Goal: Task Accomplishment & Management: Manage account settings

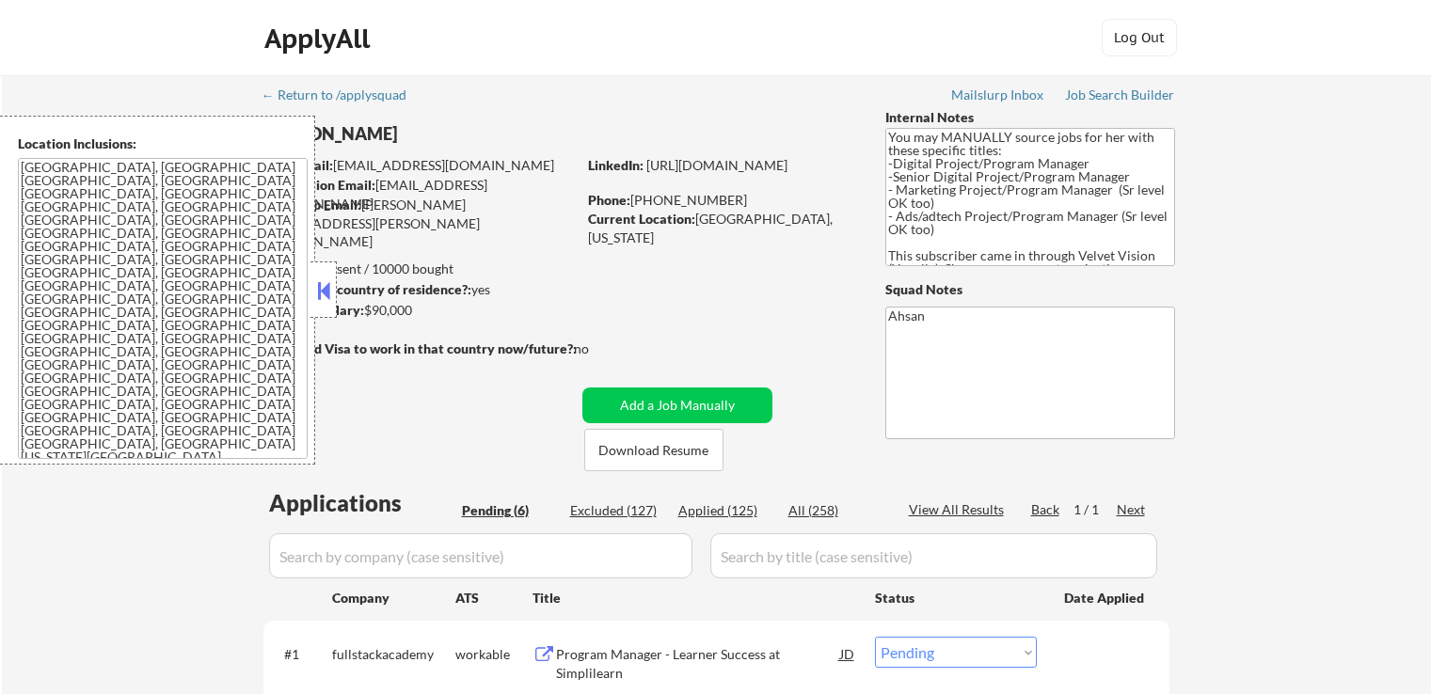
select select ""pending""
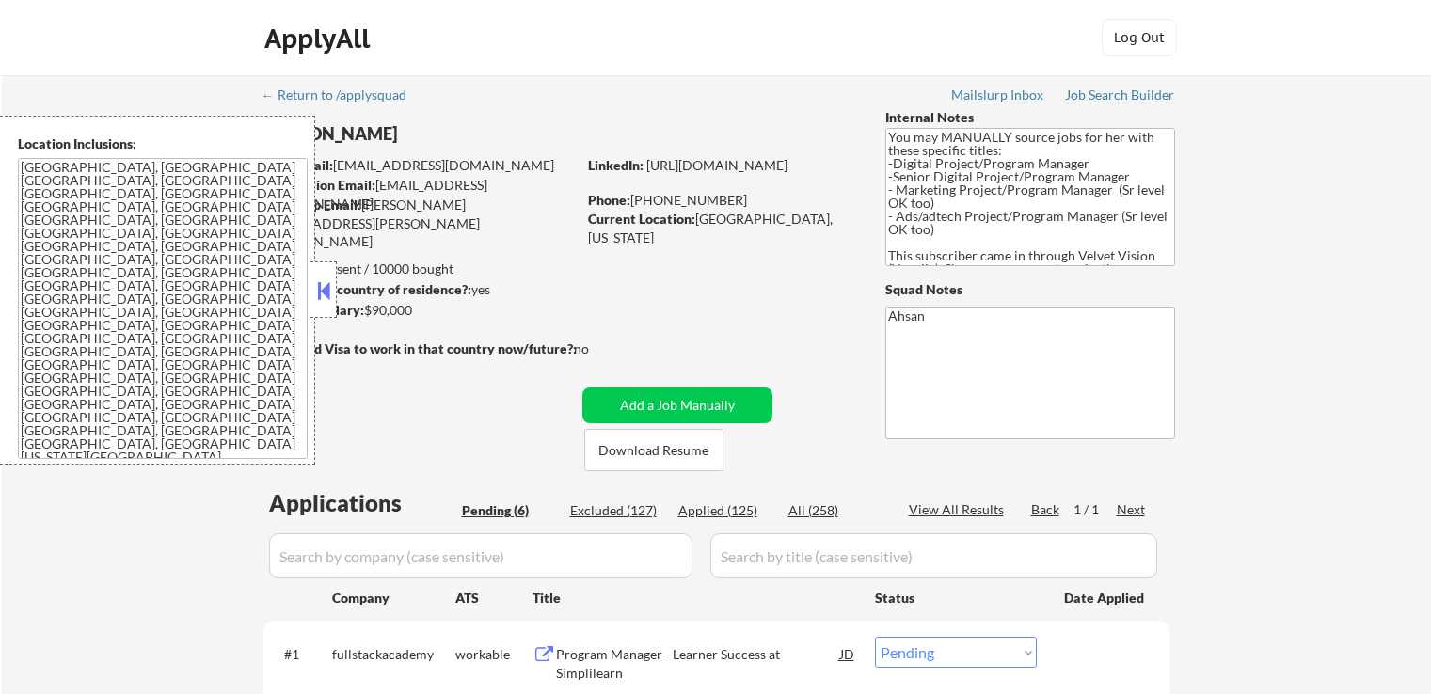
select select ""pending""
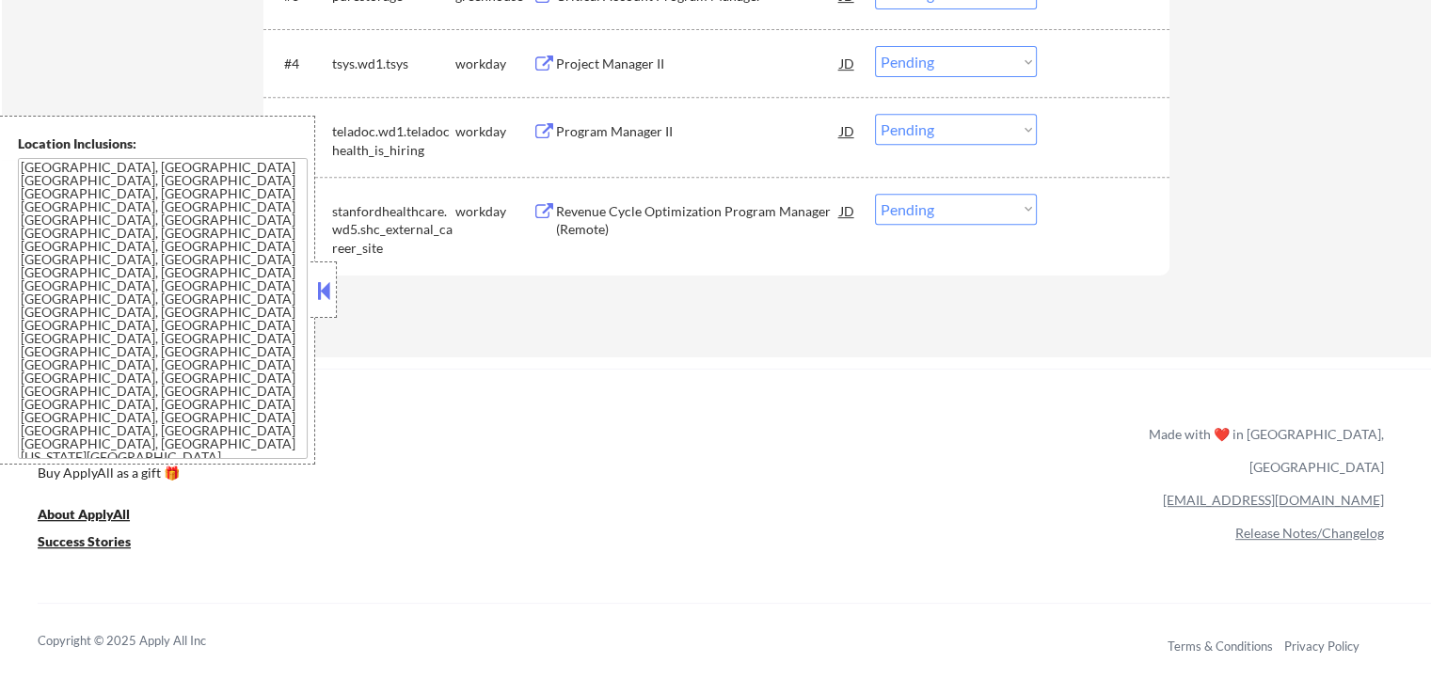
scroll to position [847, 0]
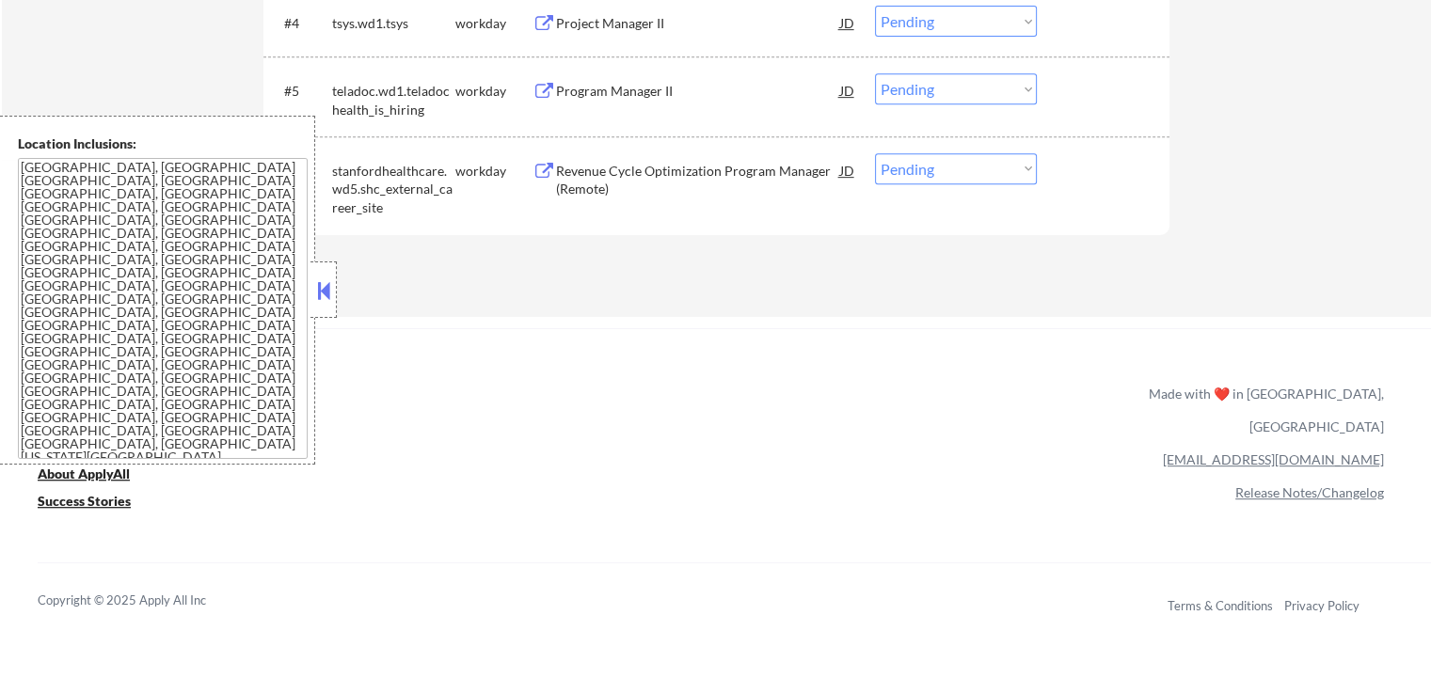
click at [333, 298] on button at bounding box center [323, 291] width 21 height 28
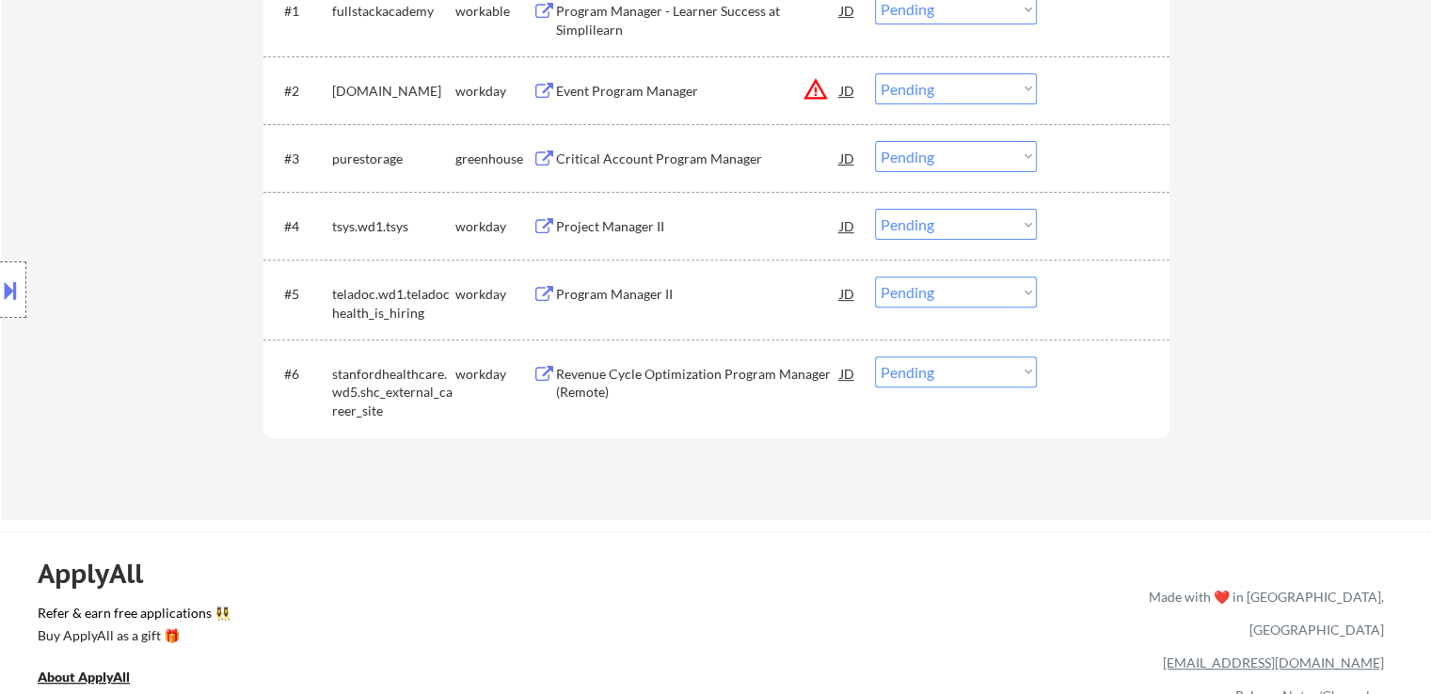
scroll to position [658, 0]
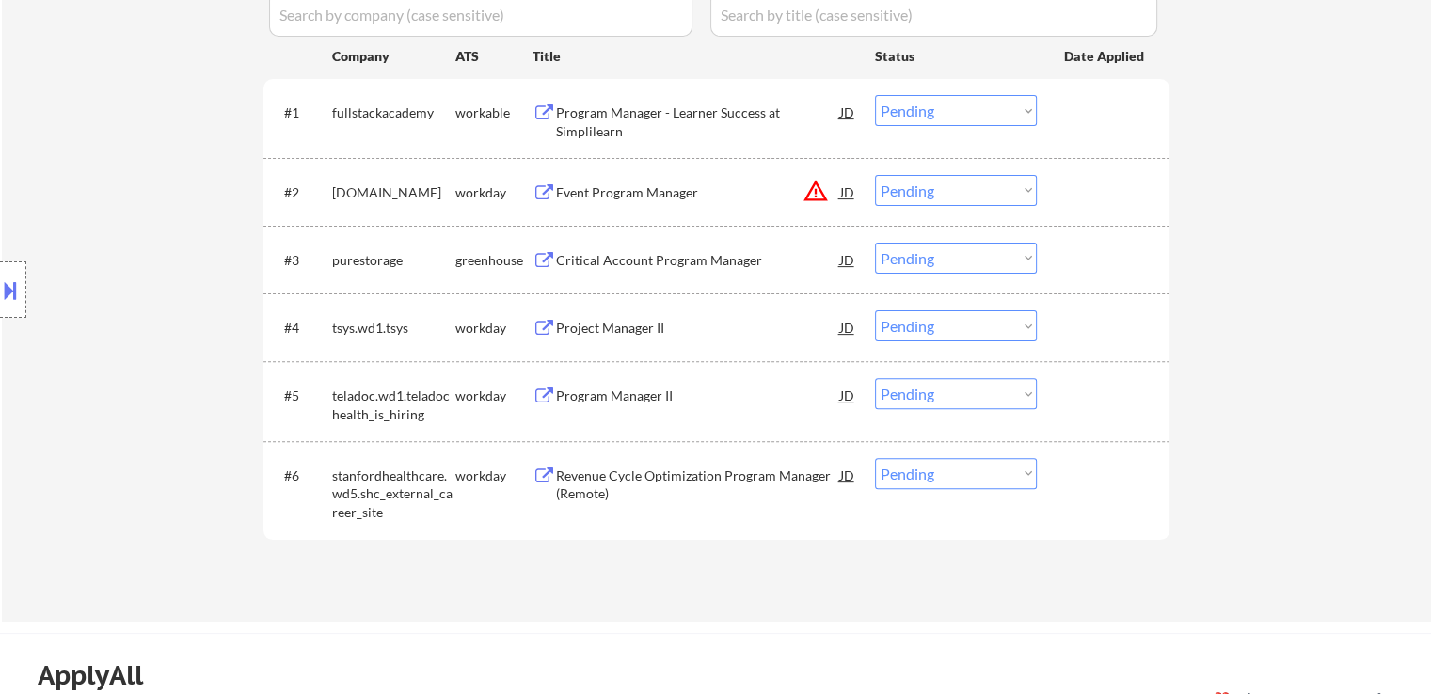
scroll to position [564, 0]
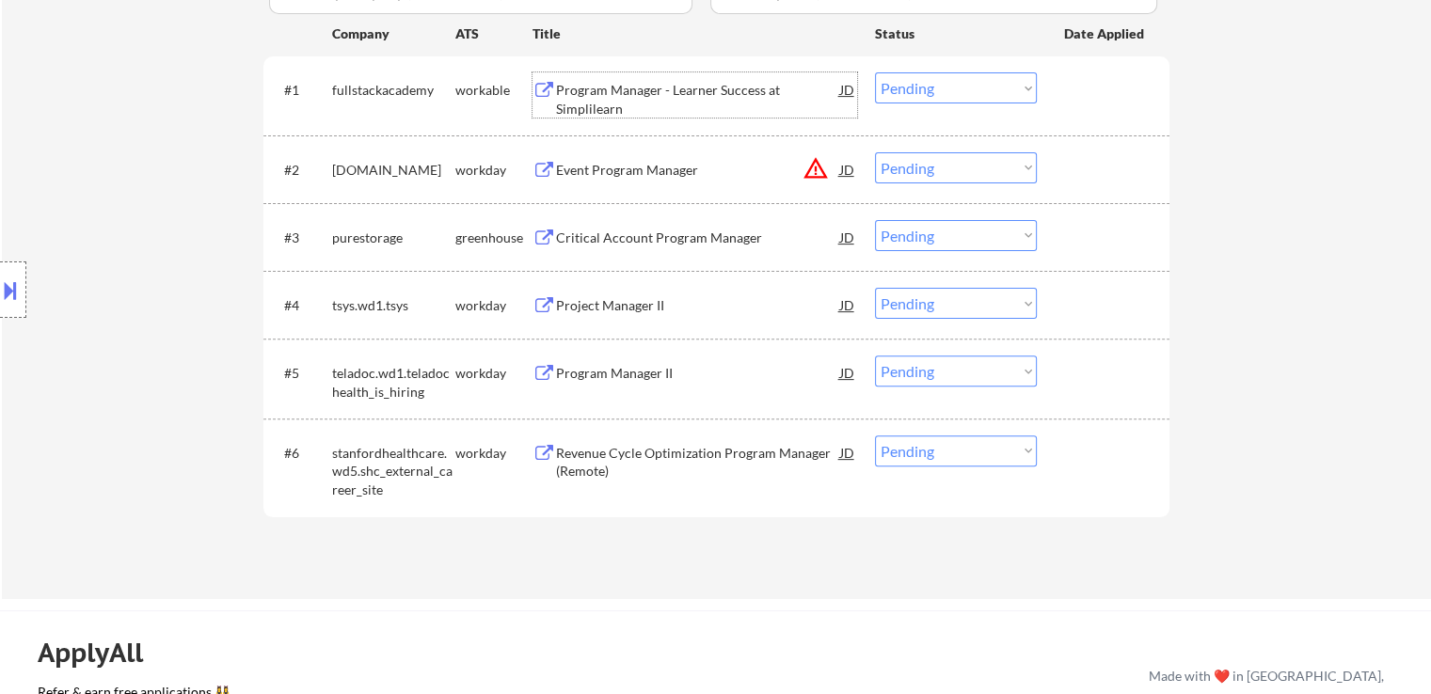
click at [594, 100] on div "Program Manager - Learner Success at Simplilearn" at bounding box center [698, 99] width 284 height 37
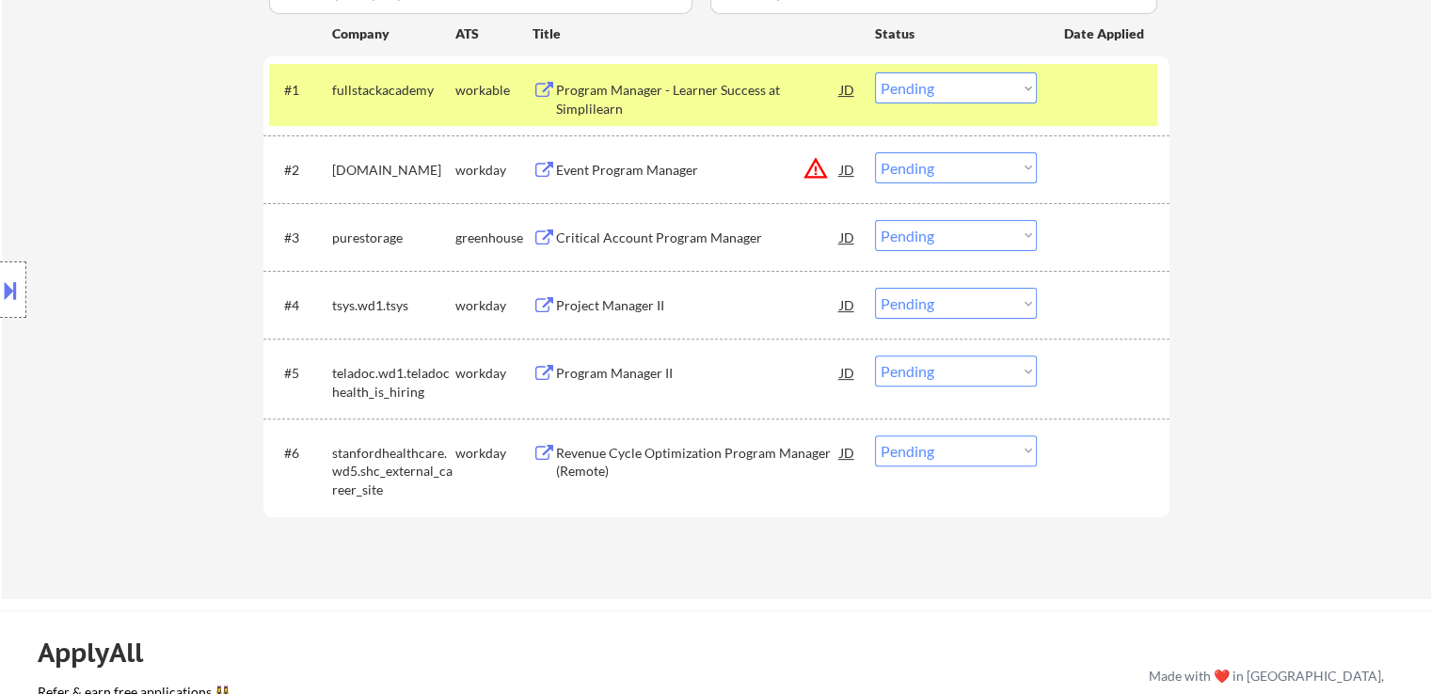
click at [599, 165] on div "Event Program Manager" at bounding box center [698, 170] width 284 height 19
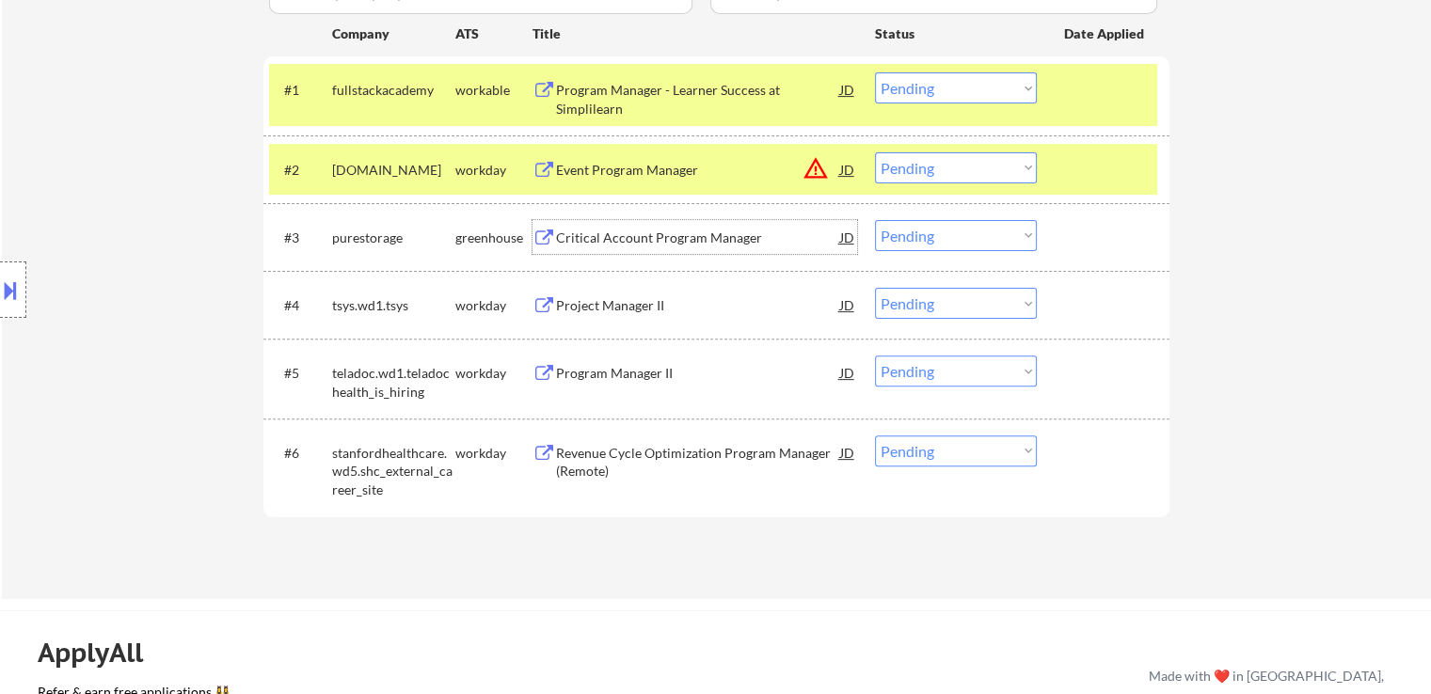
click at [598, 241] on div "Critical Account Program Manager" at bounding box center [698, 238] width 284 height 19
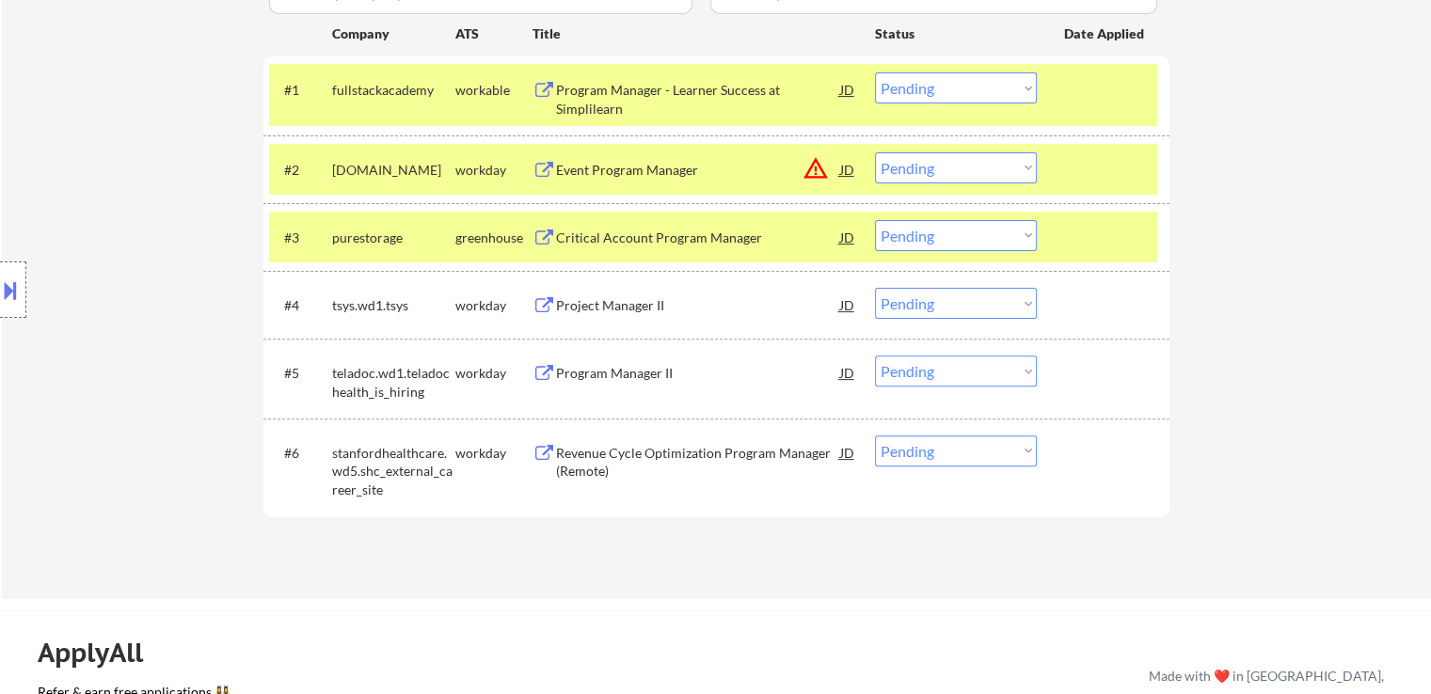
click at [590, 309] on div "Project Manager II" at bounding box center [698, 305] width 284 height 19
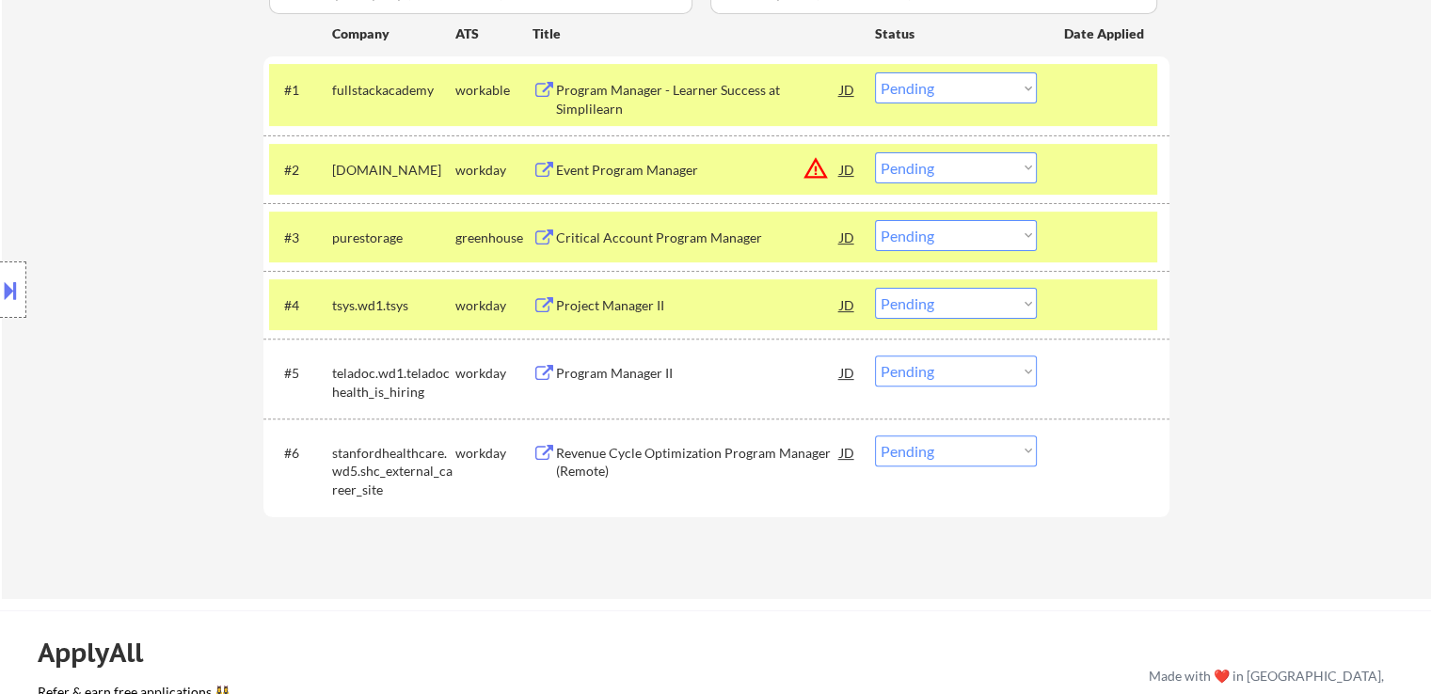
click at [599, 372] on div "Program Manager II" at bounding box center [698, 373] width 284 height 19
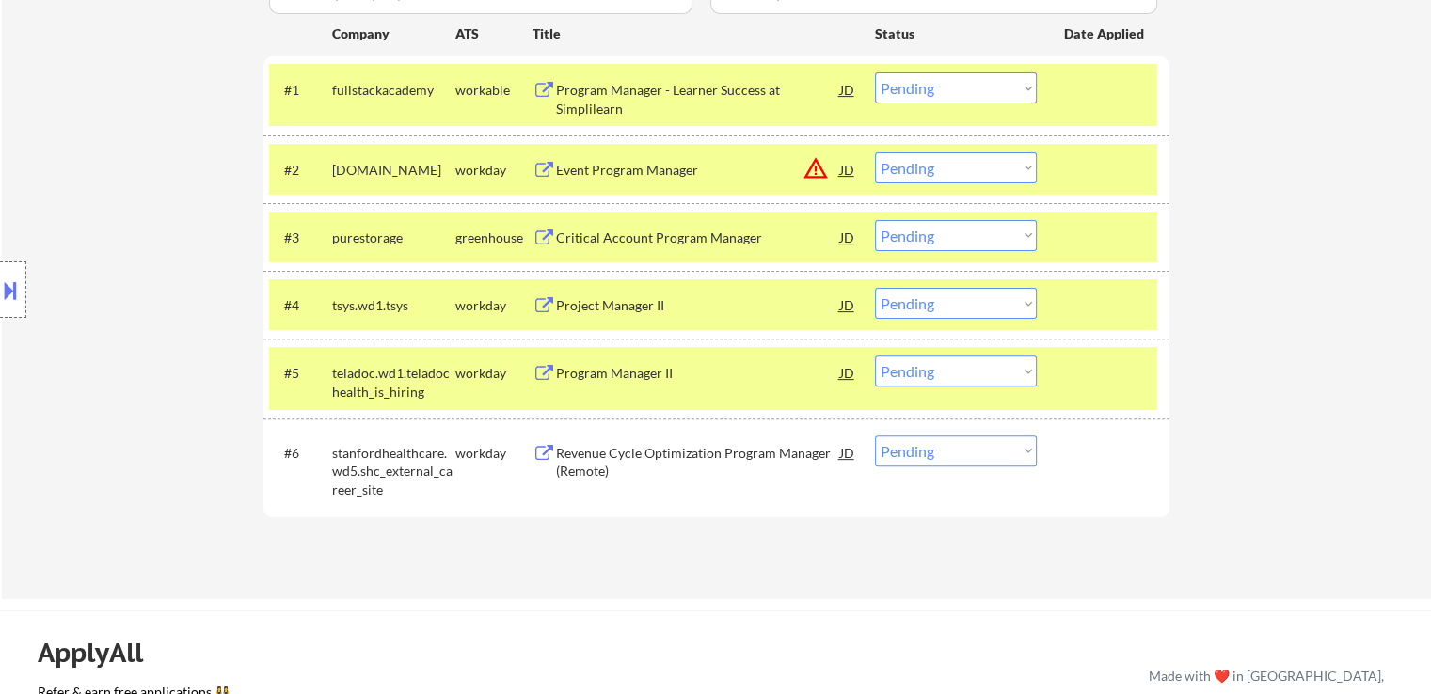
click at [593, 451] on div "Revenue Cycle Optimization Program Manager (Remote)" at bounding box center [698, 462] width 284 height 37
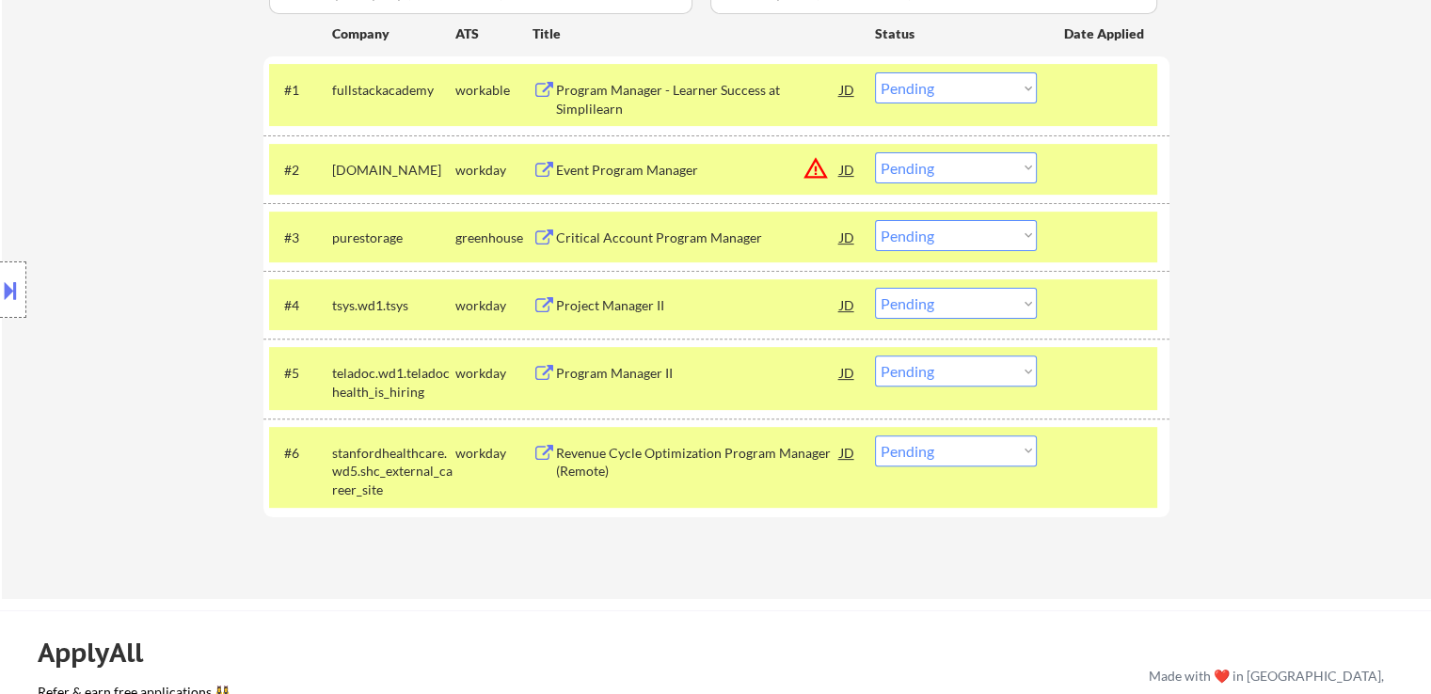
click at [986, 166] on select "Choose an option... Pending Applied Excluded (Questions) Excluded (Expired) Exc…" at bounding box center [956, 167] width 162 height 31
click at [875, 152] on select "Choose an option... Pending Applied Excluded (Questions) Excluded (Expired) Exc…" at bounding box center [956, 167] width 162 height 31
select select ""pending""
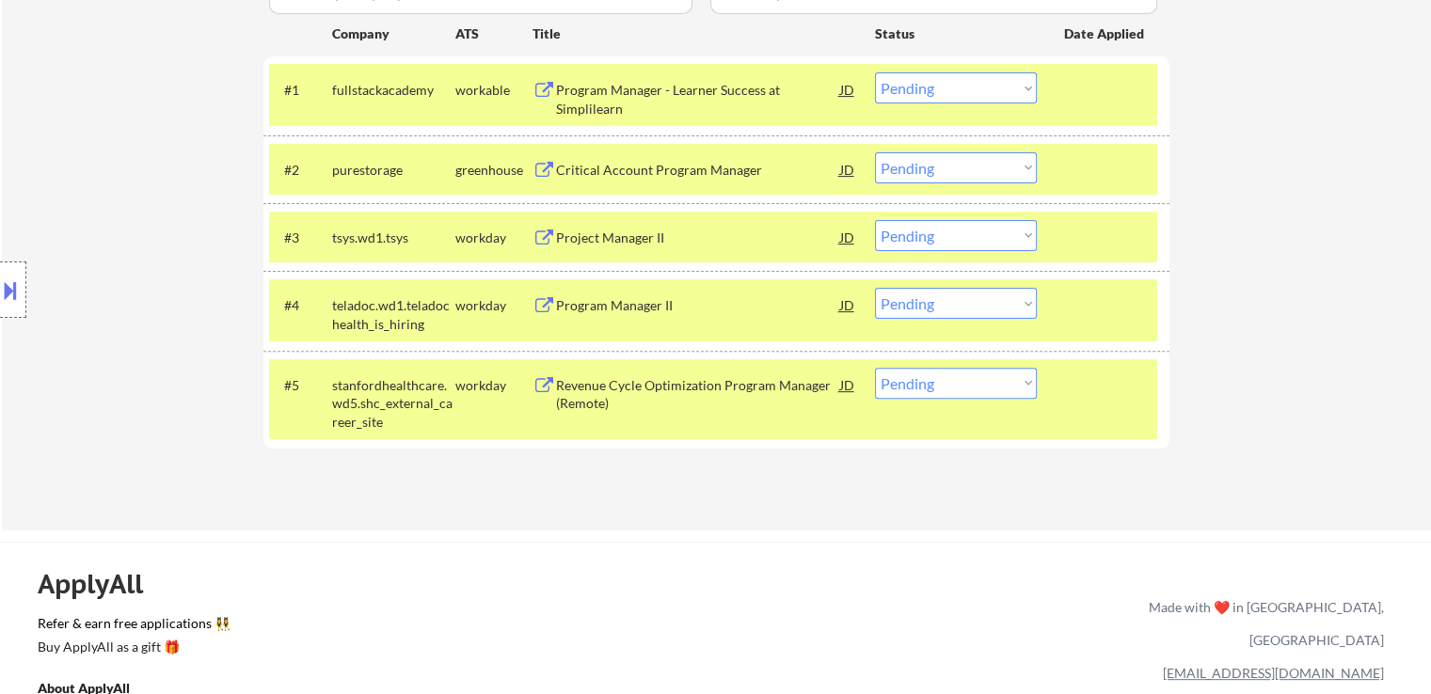
drag, startPoint x: 931, startPoint y: 84, endPoint x: 926, endPoint y: 92, distance: 10.2
click at [926, 85] on select "Choose an option... Pending Applied Excluded (Questions) Excluded (Expired) Exc…" at bounding box center [956, 87] width 162 height 31
click at [875, 72] on select "Choose an option... Pending Applied Excluded (Questions) Excluded (Expired) Exc…" at bounding box center [956, 87] width 162 height 31
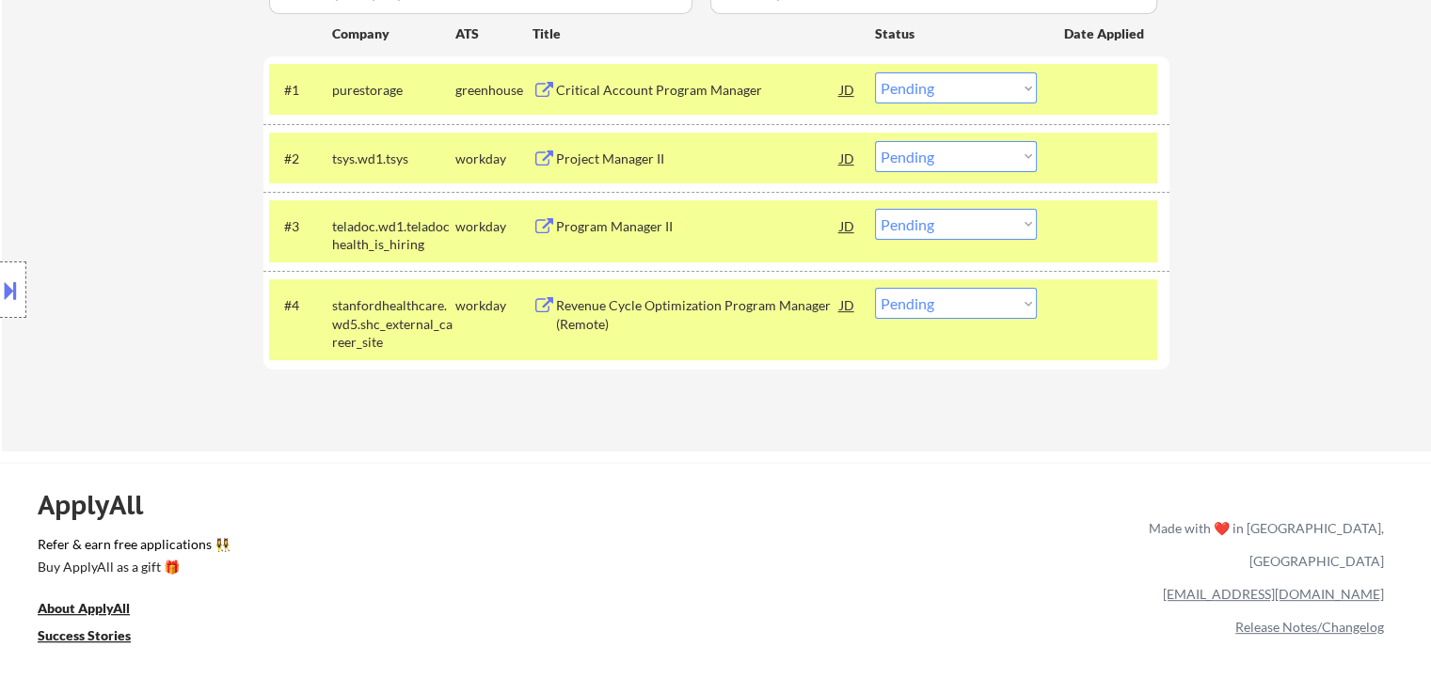
click at [986, 90] on select "Choose an option... Pending Applied Excluded (Questions) Excluded (Expired) Exc…" at bounding box center [956, 87] width 162 height 31
click at [875, 72] on select "Choose an option... Pending Applied Excluded (Questions) Excluded (Expired) Exc…" at bounding box center [956, 87] width 162 height 31
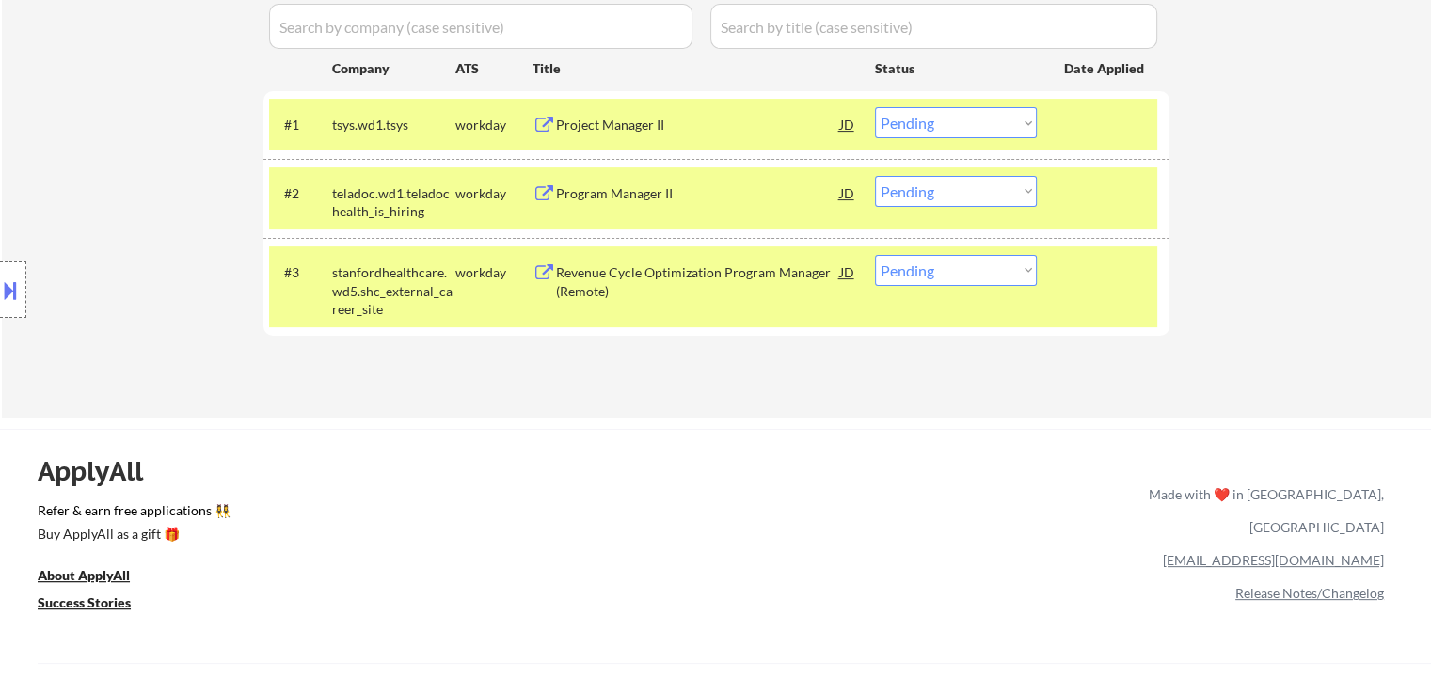
scroll to position [470, 0]
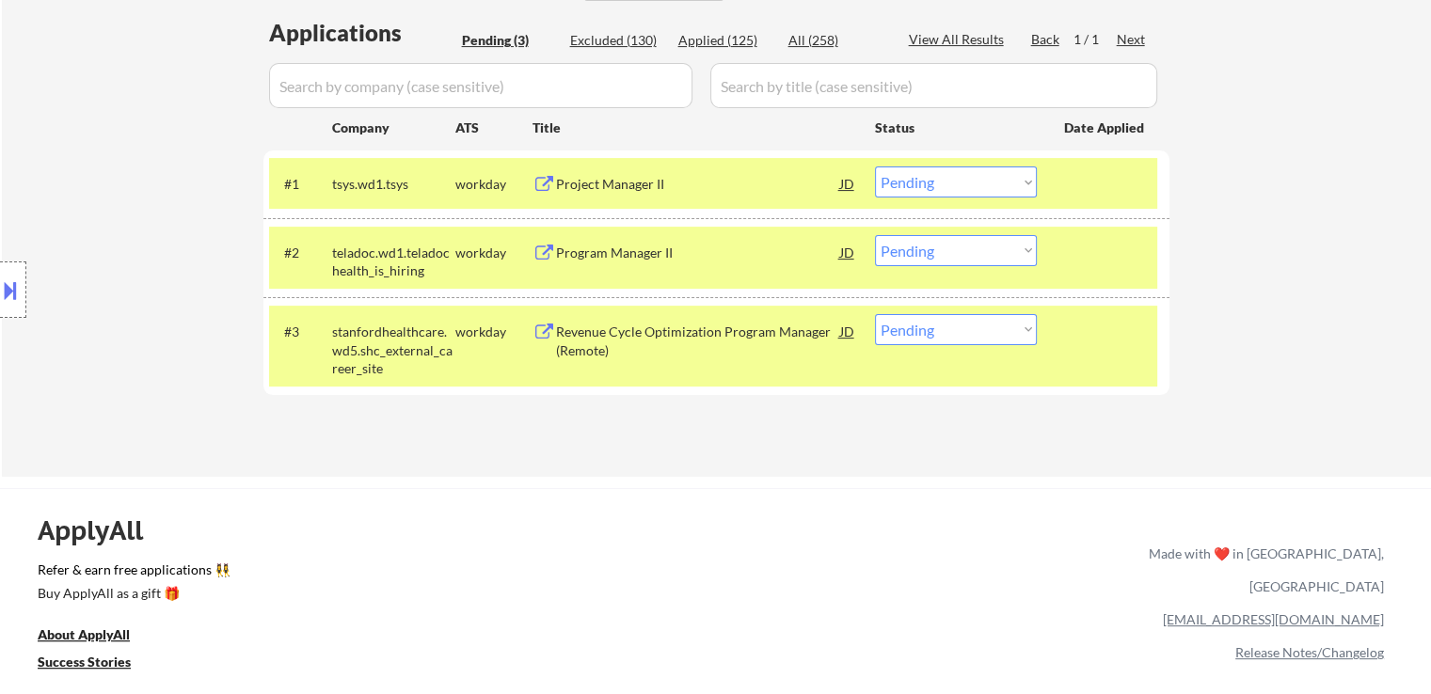
click at [948, 190] on select "Choose an option... Pending Applied Excluded (Questions) Excluded (Expired) Exc…" at bounding box center [956, 181] width 162 height 31
click at [875, 166] on select "Choose an option... Pending Applied Excluded (Questions) Excluded (Expired) Exc…" at bounding box center [956, 181] width 162 height 31
select select ""pending""
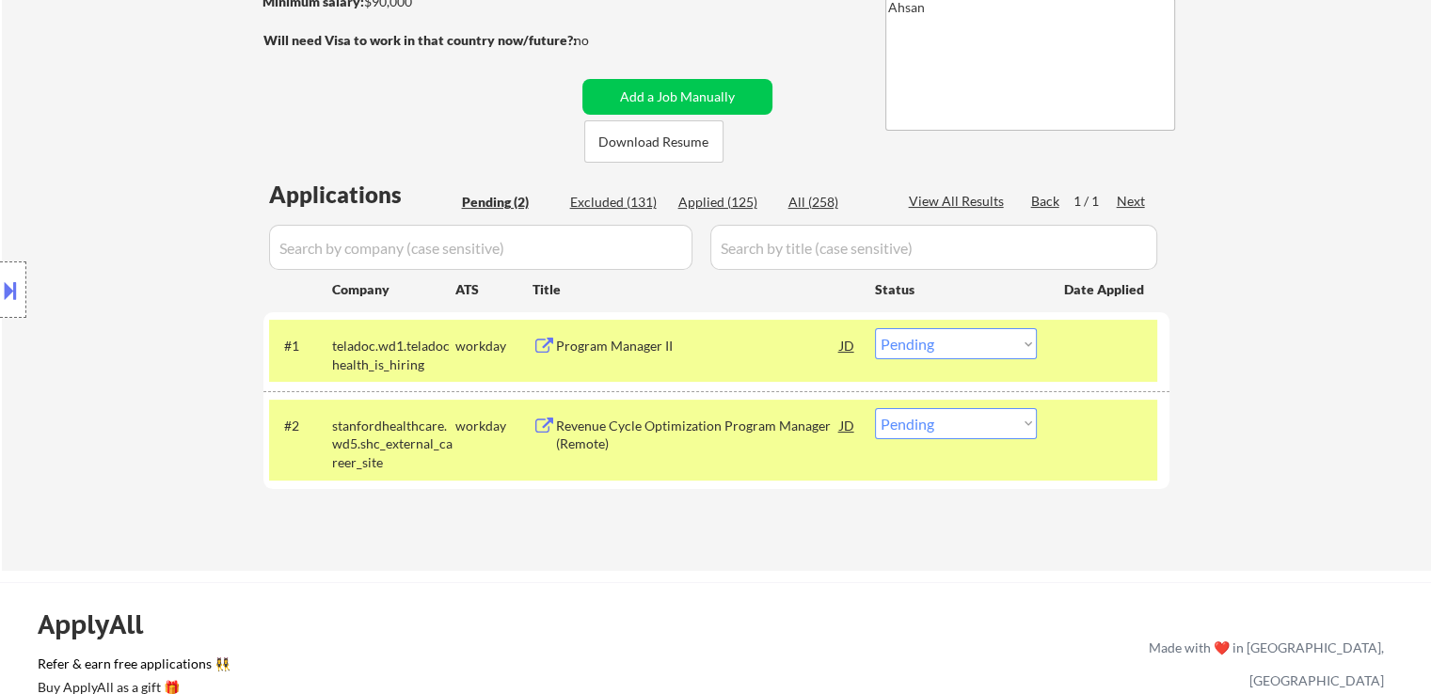
scroll to position [188, 0]
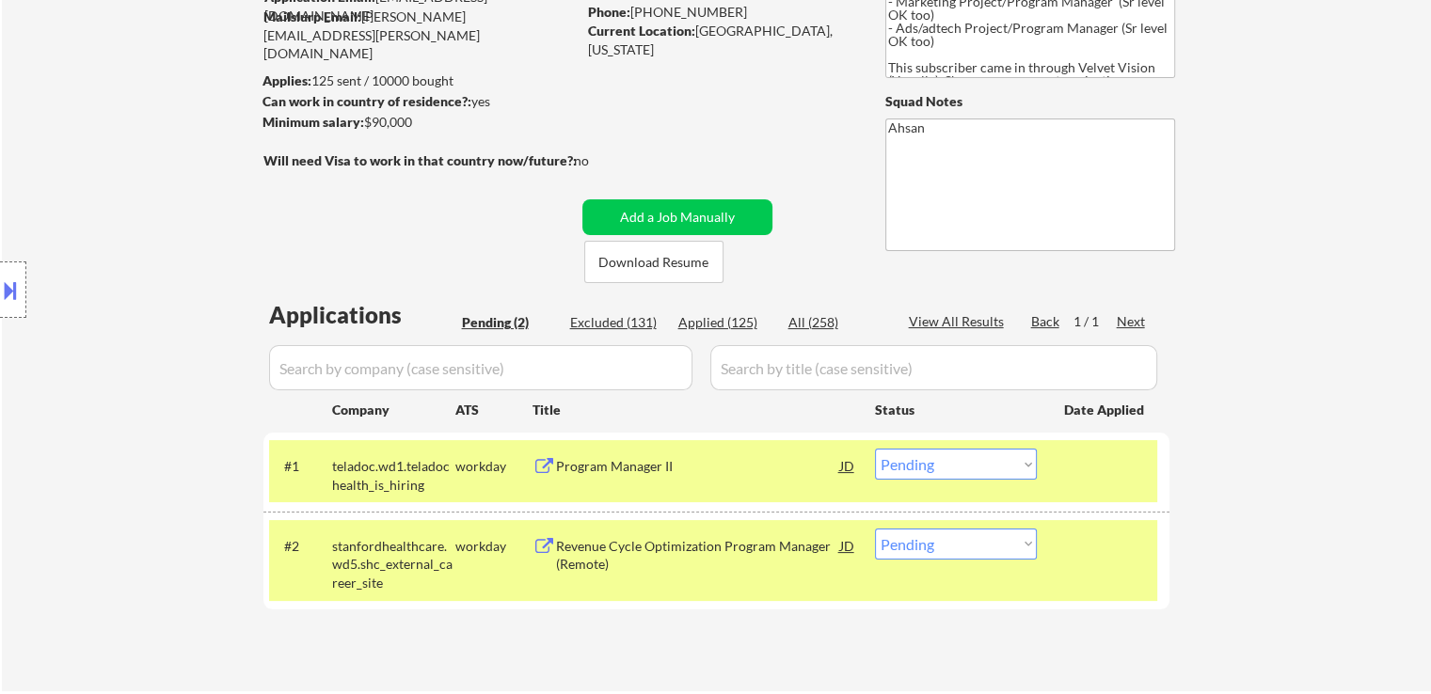
click at [956, 542] on select "Choose an option... Pending Applied Excluded (Questions) Excluded (Expired) Exc…" at bounding box center [956, 544] width 162 height 31
select select ""excluded__bad_match_""
click at [875, 529] on select "Choose an option... Pending Applied Excluded (Questions) Excluded (Expired) Exc…" at bounding box center [956, 544] width 162 height 31
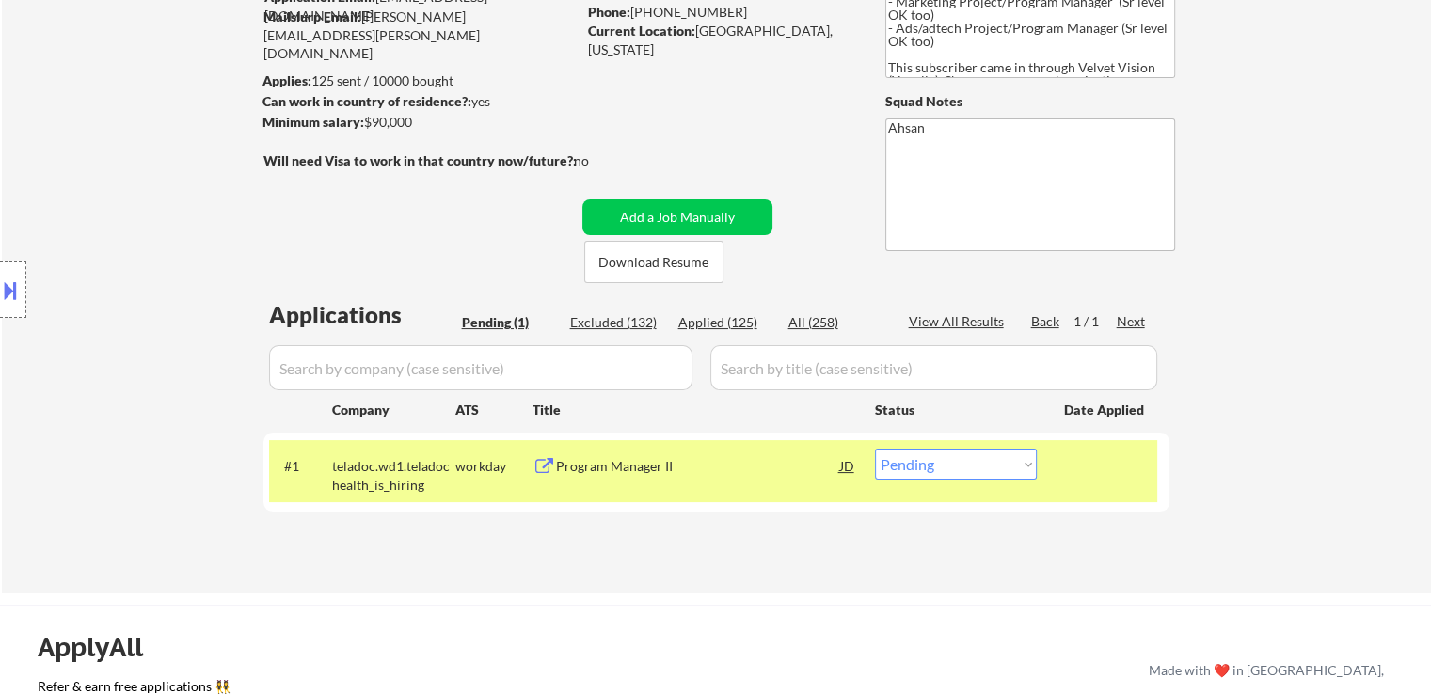
click at [684, 463] on div "Program Manager II" at bounding box center [698, 466] width 284 height 19
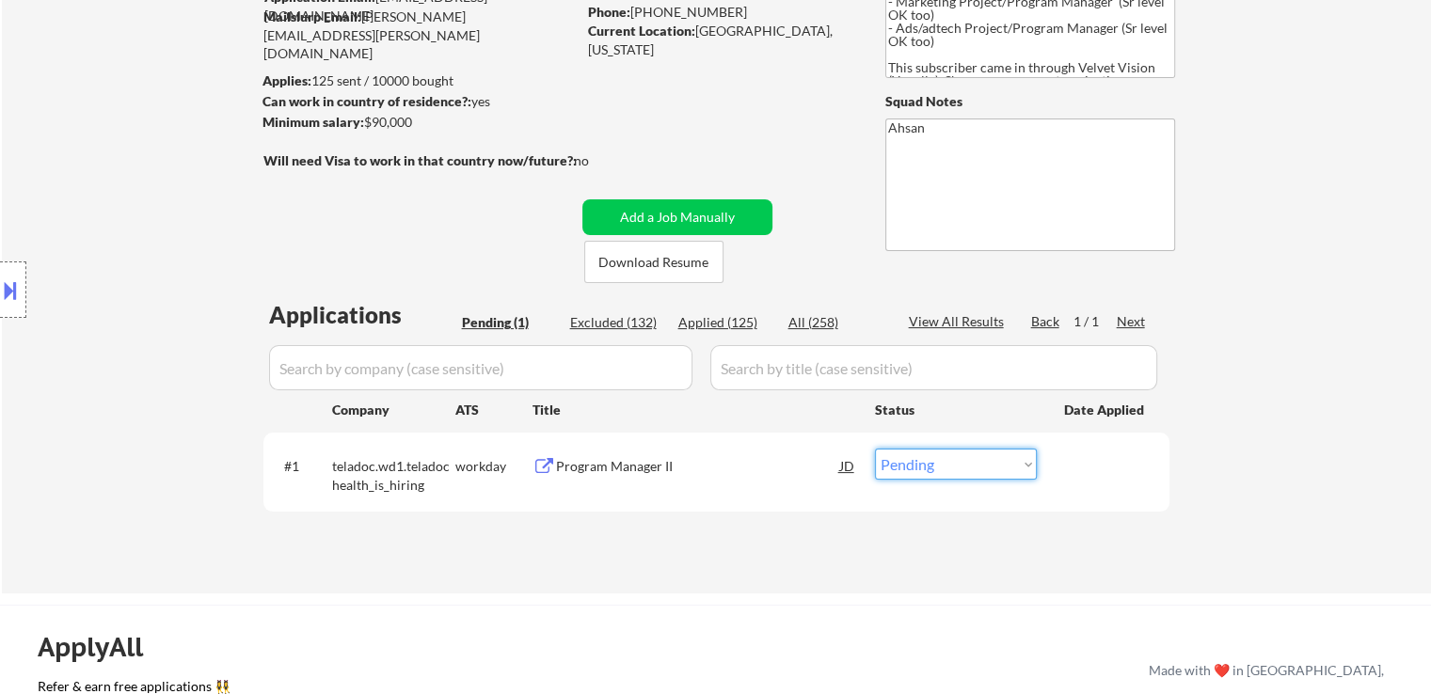
click at [952, 470] on select "Choose an option... Pending Applied Excluded (Questions) Excluded (Expired) Exc…" at bounding box center [956, 464] width 162 height 31
select select ""applied""
click at [875, 449] on select "Choose an option... Pending Applied Excluded (Questions) Excluded (Expired) Exc…" at bounding box center [956, 464] width 162 height 31
drag, startPoint x: 1272, startPoint y: 138, endPoint x: 1260, endPoint y: 197, distance: 59.4
click at [1260, 193] on div "← Return to /applysquad Mailslurp Inbox Job Search Builder [PERSON_NAME] User E…" at bounding box center [716, 240] width 1429 height 706
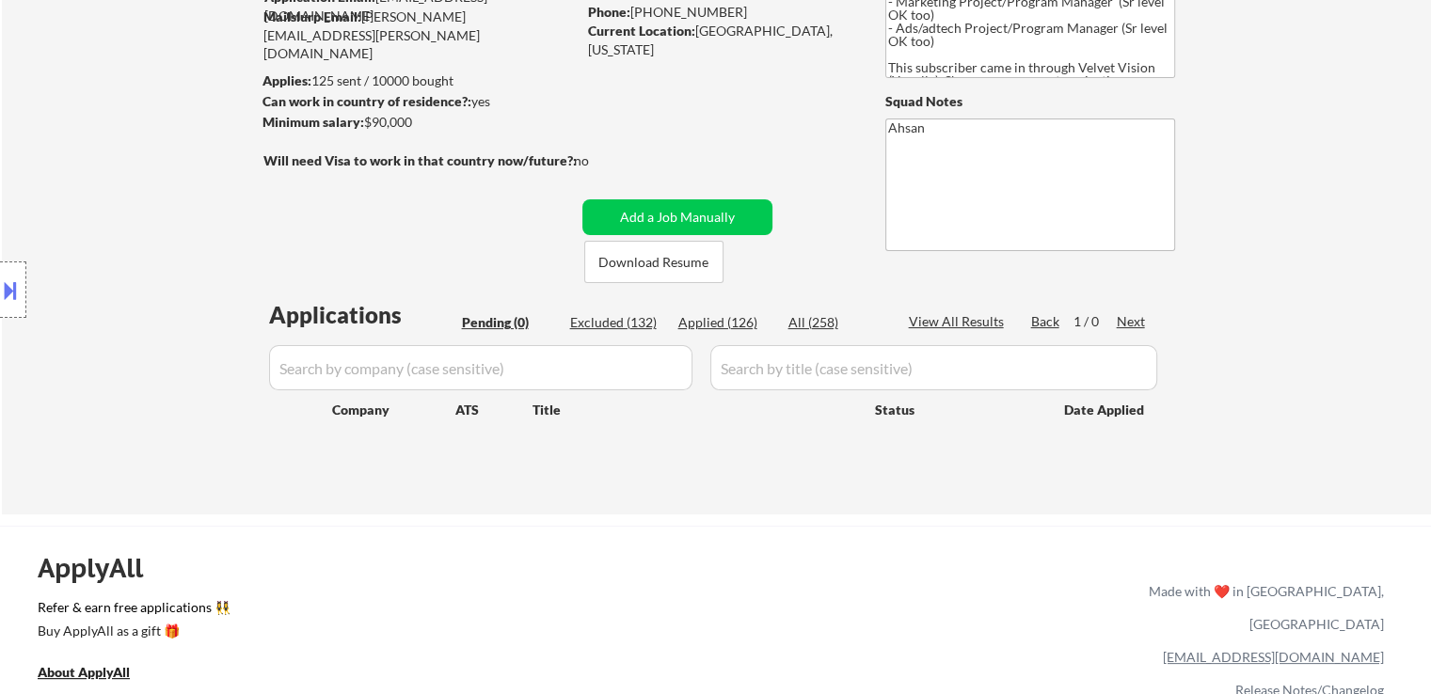
click at [147, 220] on div "Location Inclusions: [GEOGRAPHIC_DATA], [GEOGRAPHIC_DATA] [GEOGRAPHIC_DATA], [G…" at bounding box center [168, 290] width 337 height 349
click at [256, 480] on div "← Return to /applysquad Mailslurp Inbox Job Search Builder [PERSON_NAME] User E…" at bounding box center [716, 193] width 939 height 612
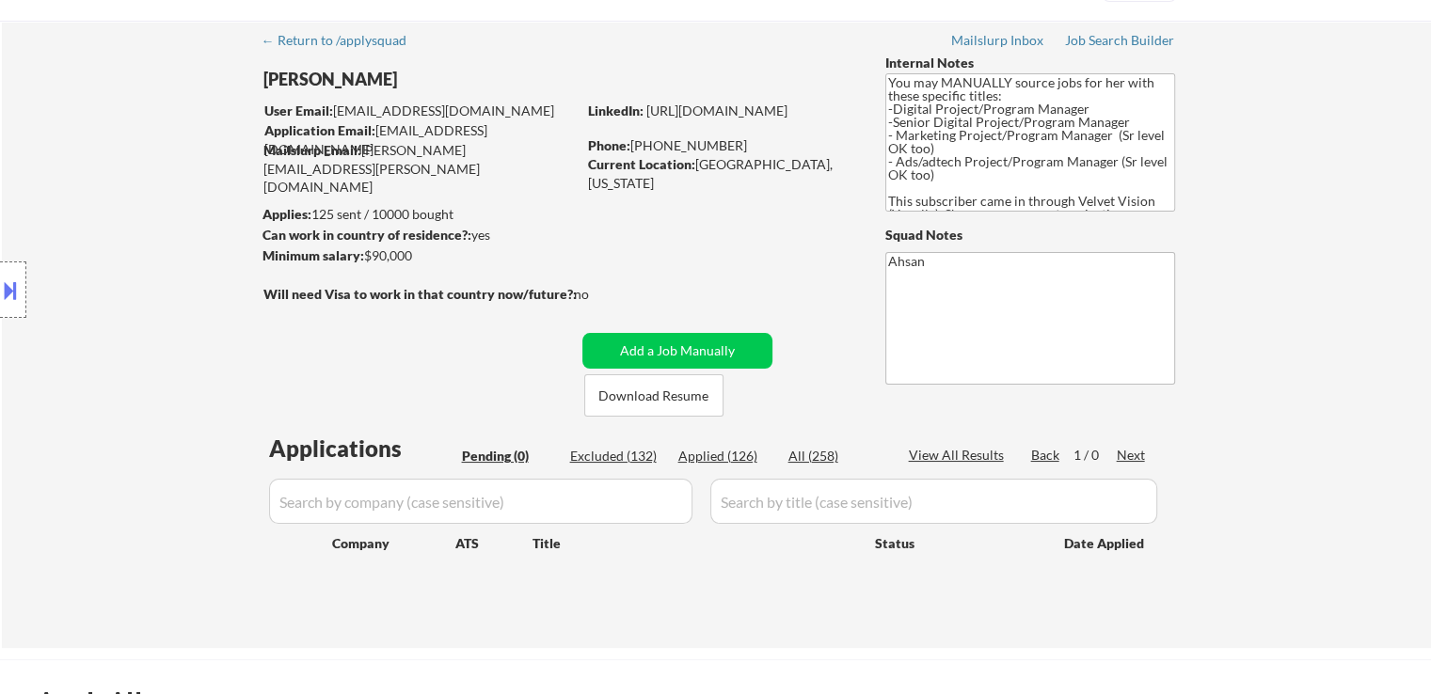
scroll to position [0, 0]
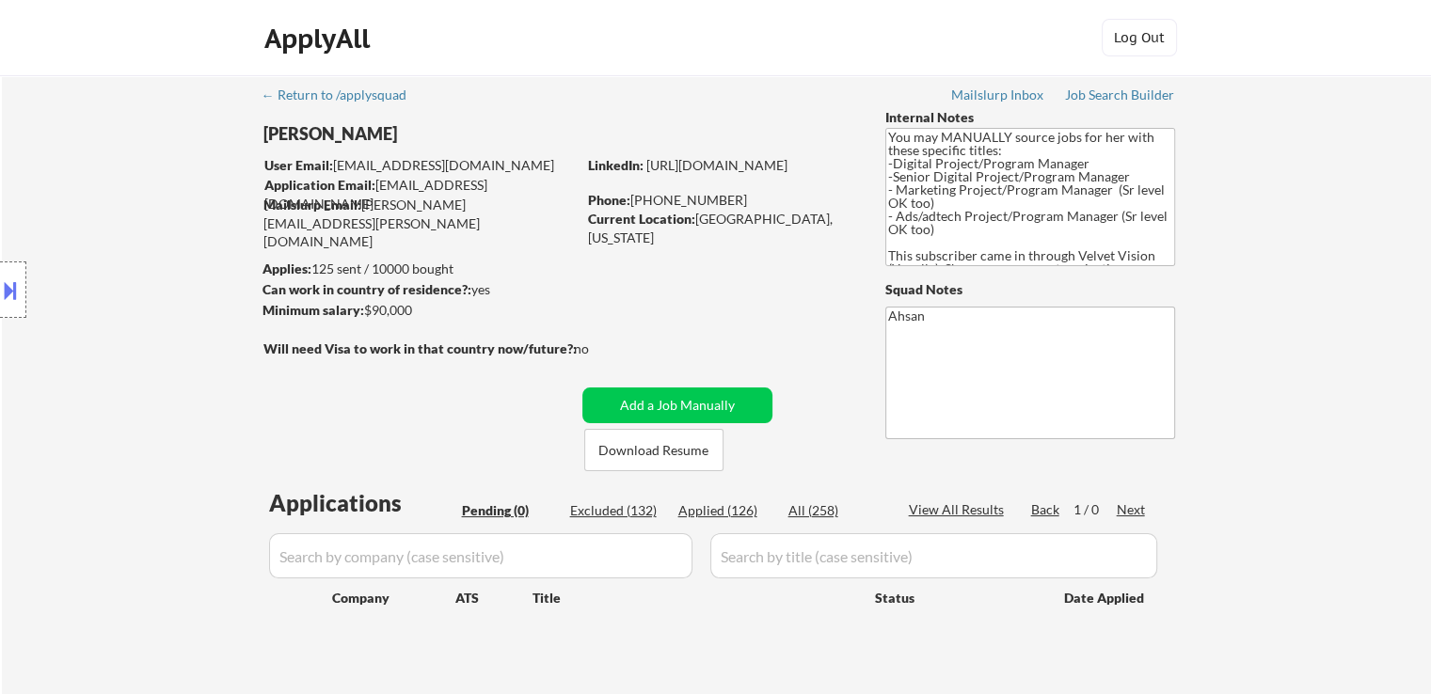
click at [726, 255] on div "← Return to /applysquad Mailslurp Inbox Job Search Builder [PERSON_NAME] User E…" at bounding box center [716, 381] width 939 height 612
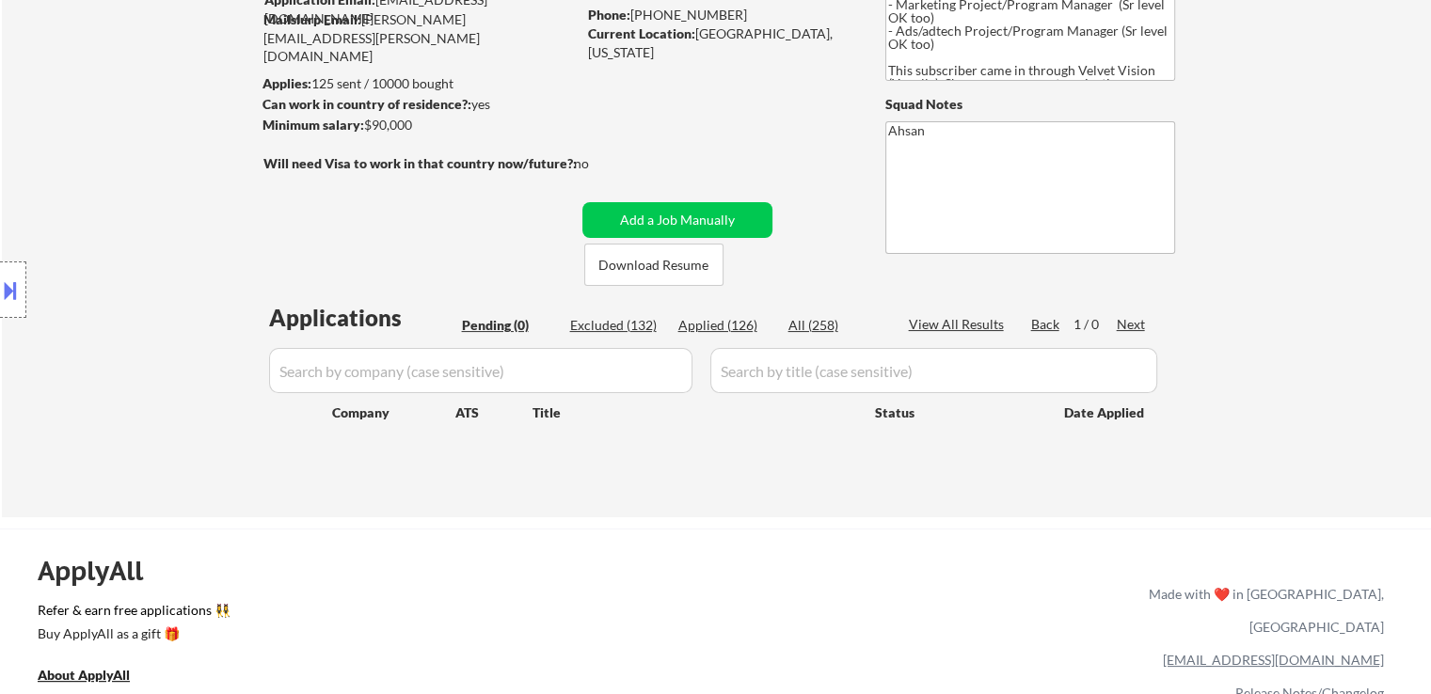
scroll to position [188, 0]
